Goal: Task Accomplishment & Management: Manage account settings

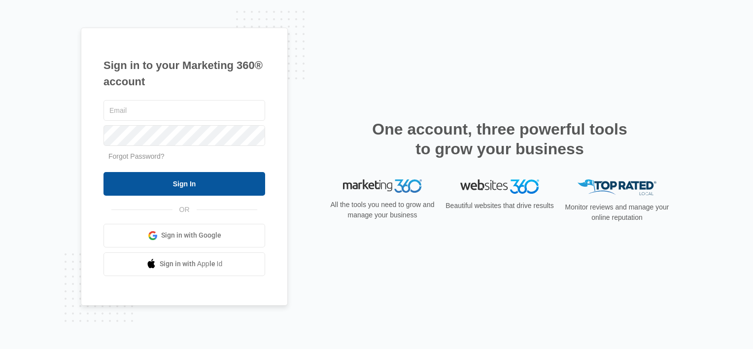
type input "[EMAIL_ADDRESS][DOMAIN_NAME]"
click at [241, 180] on input "Sign In" at bounding box center [185, 184] width 162 height 24
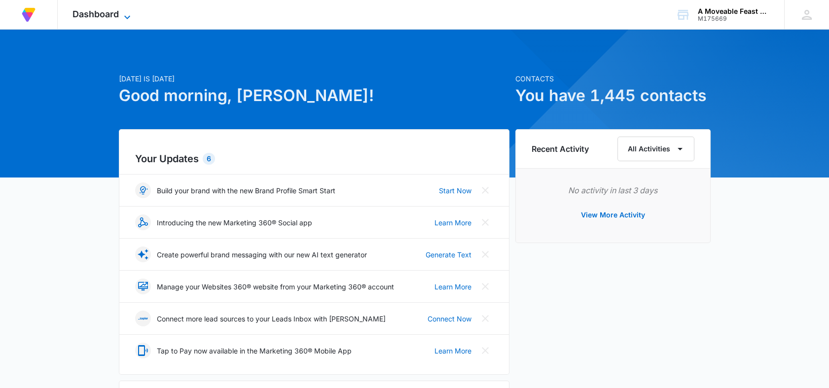
click at [122, 18] on icon at bounding box center [127, 17] width 12 height 12
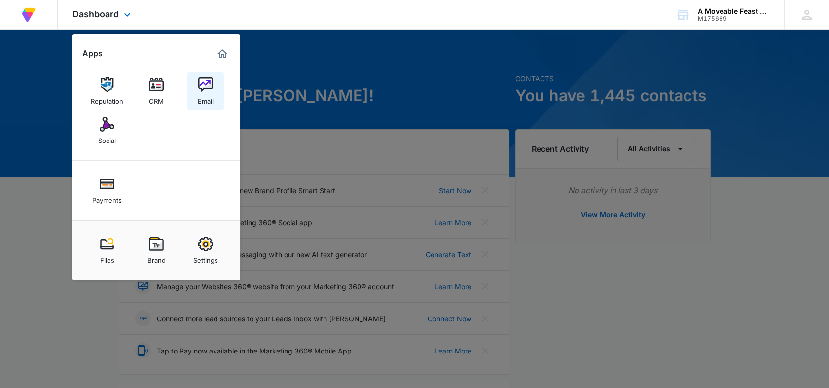
click at [206, 81] on img at bounding box center [205, 84] width 15 height 15
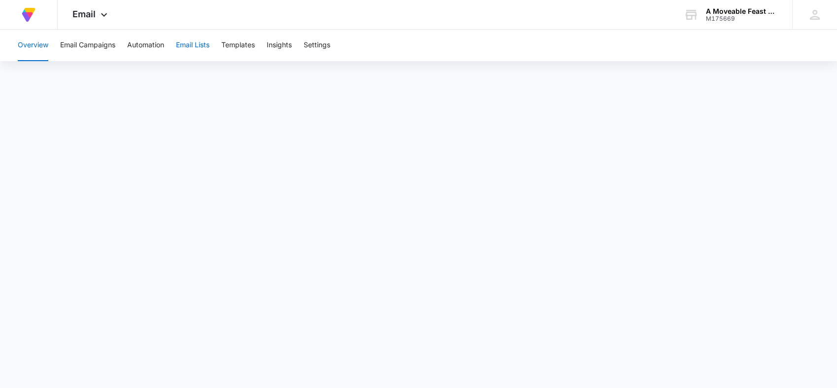
click at [194, 44] on button "Email Lists" at bounding box center [193, 46] width 34 height 32
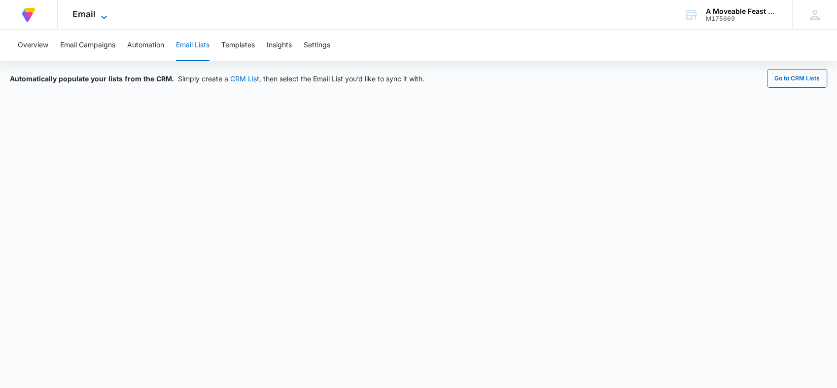
click at [99, 15] on icon at bounding box center [104, 17] width 12 height 12
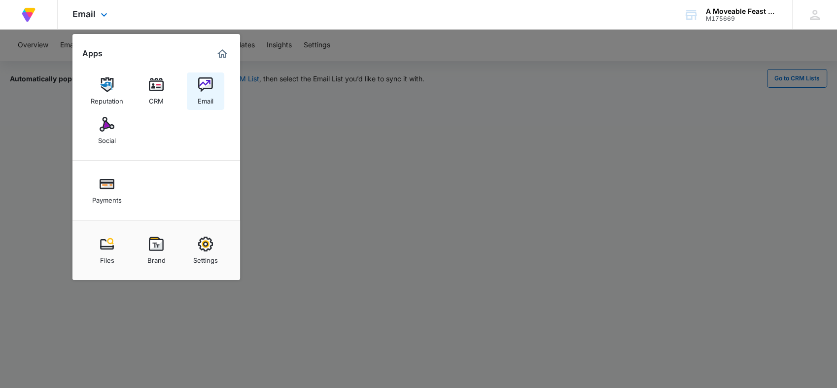
click at [205, 90] on img at bounding box center [205, 84] width 15 height 15
